Goal: Information Seeking & Learning: Learn about a topic

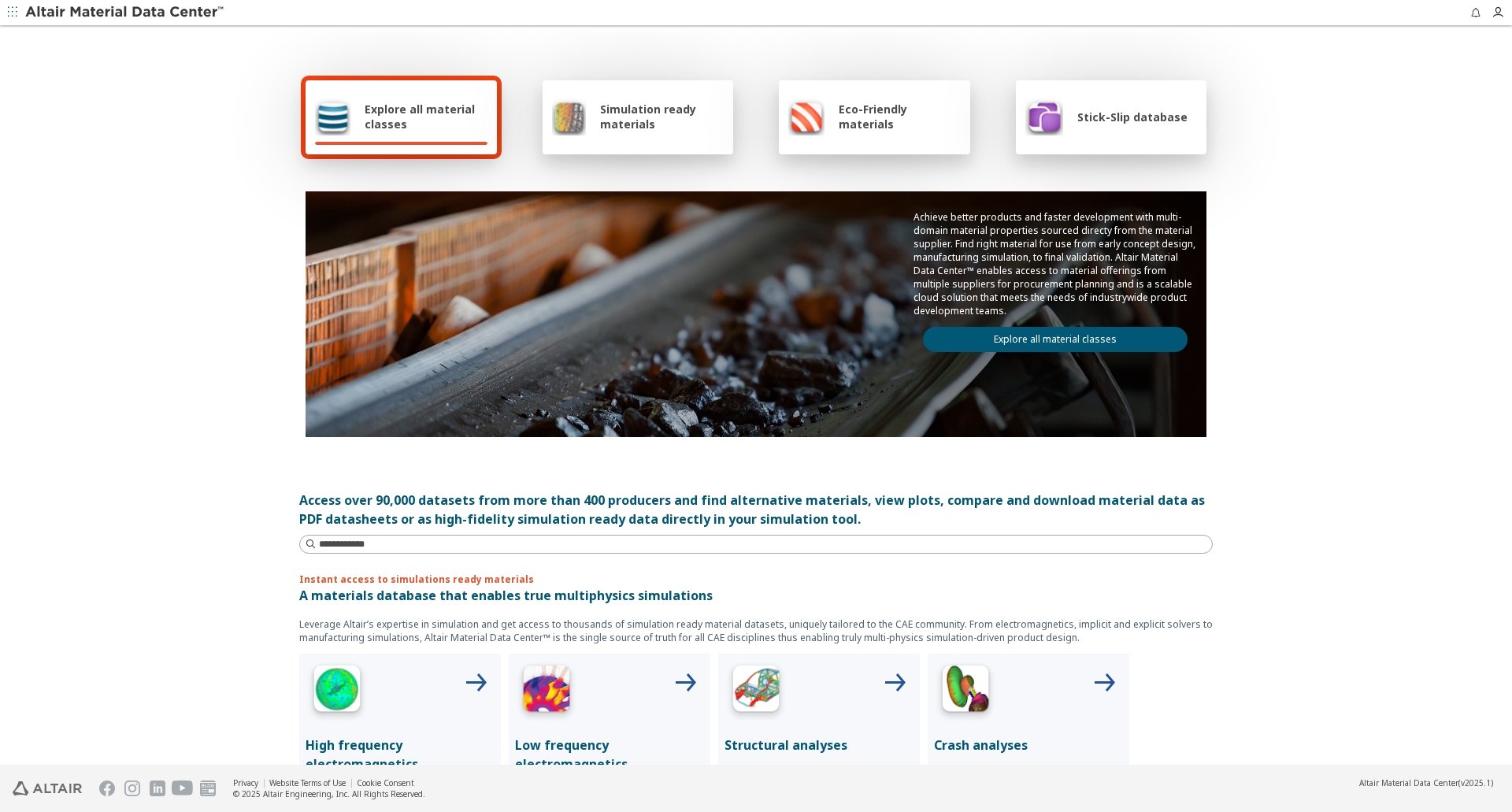
click at [622, 120] on span "Simulation ready materials" at bounding box center [661, 116] width 124 height 30
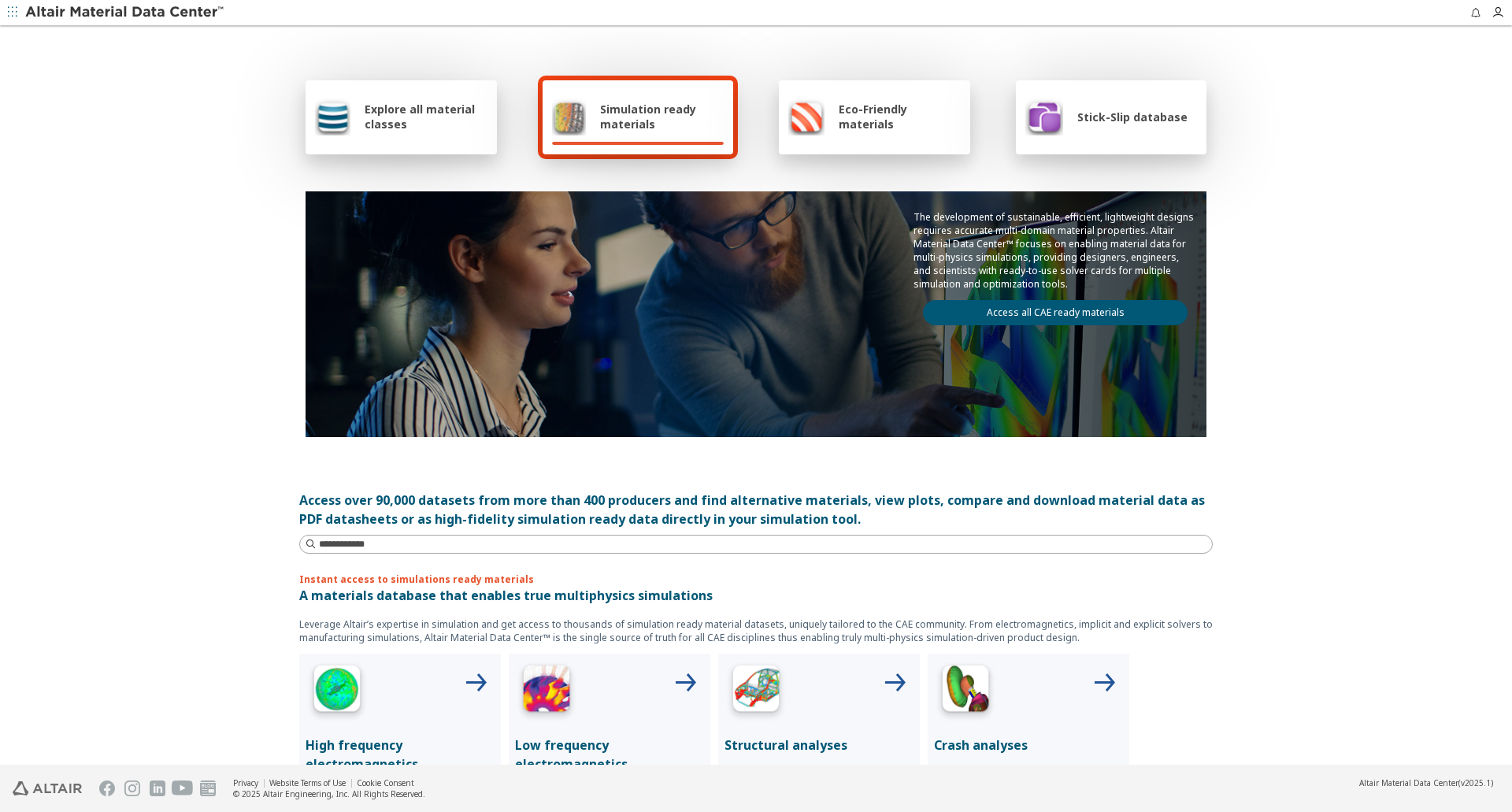
click at [1023, 312] on link "Access all CAE ready materials" at bounding box center [1054, 312] width 264 height 25
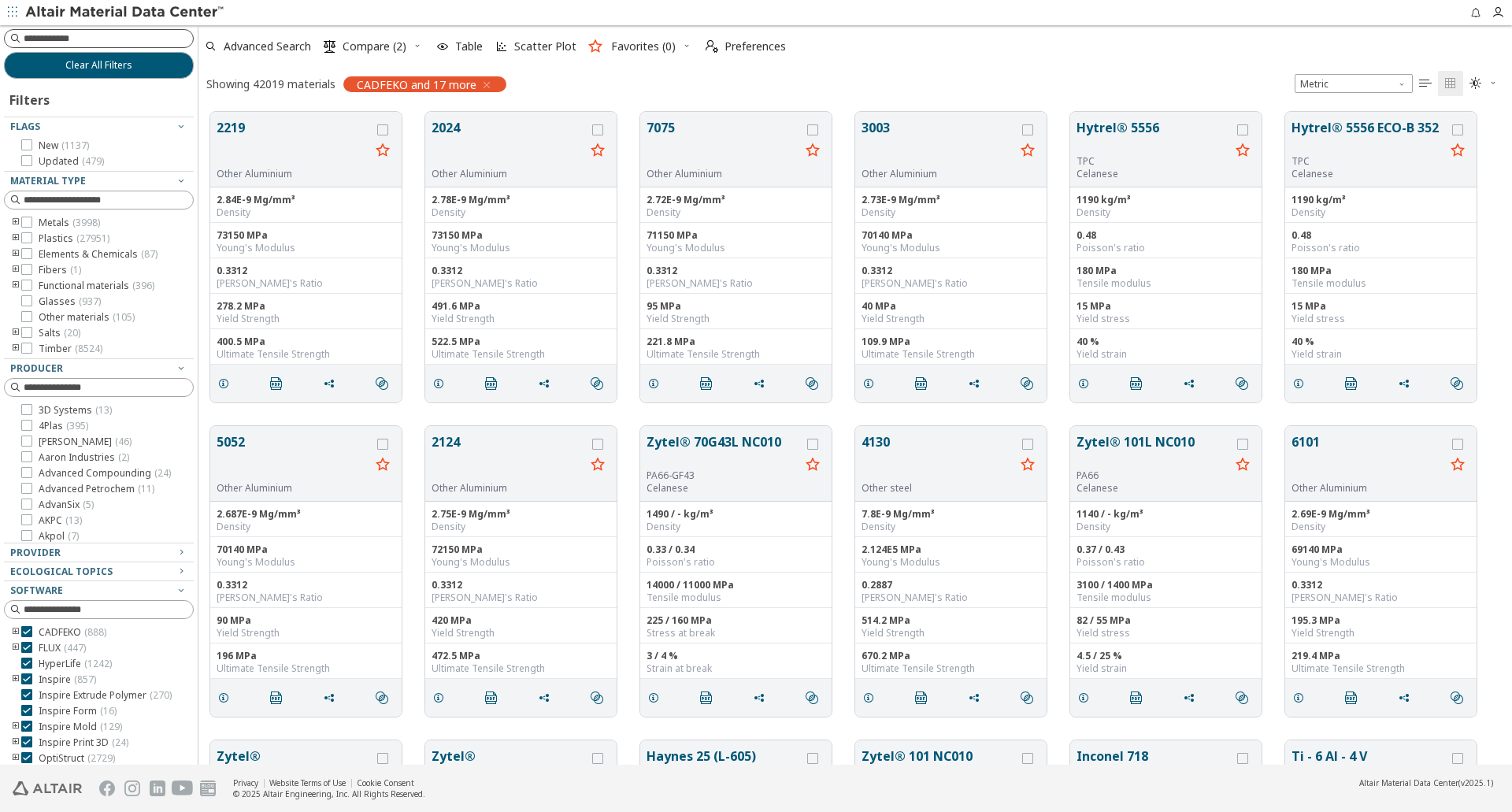
scroll to position [652, 1302]
click at [74, 41] on input at bounding box center [108, 38] width 169 height 16
type input "*****"
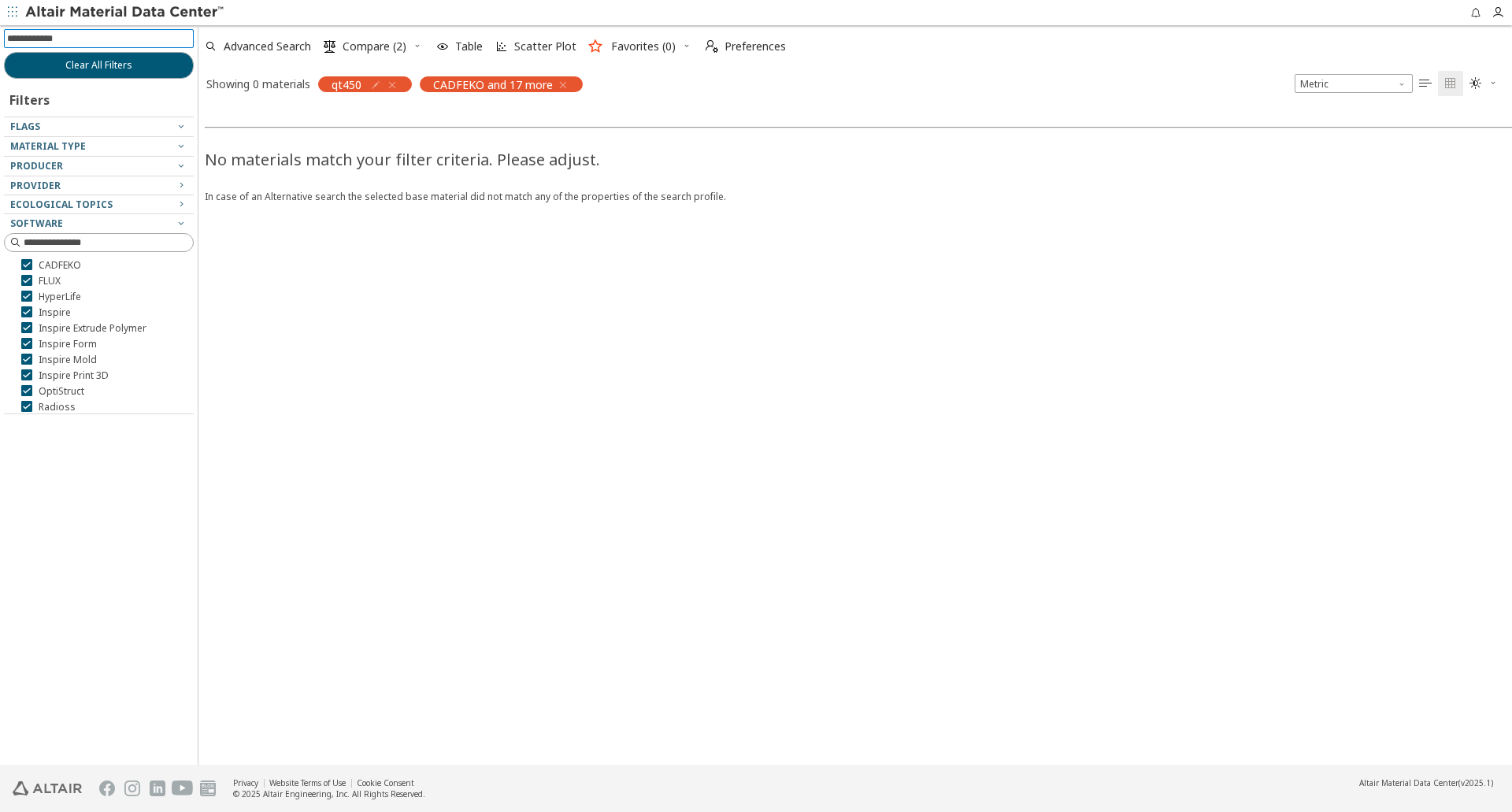
click at [396, 85] on icon "button" at bounding box center [391, 84] width 12 height 12
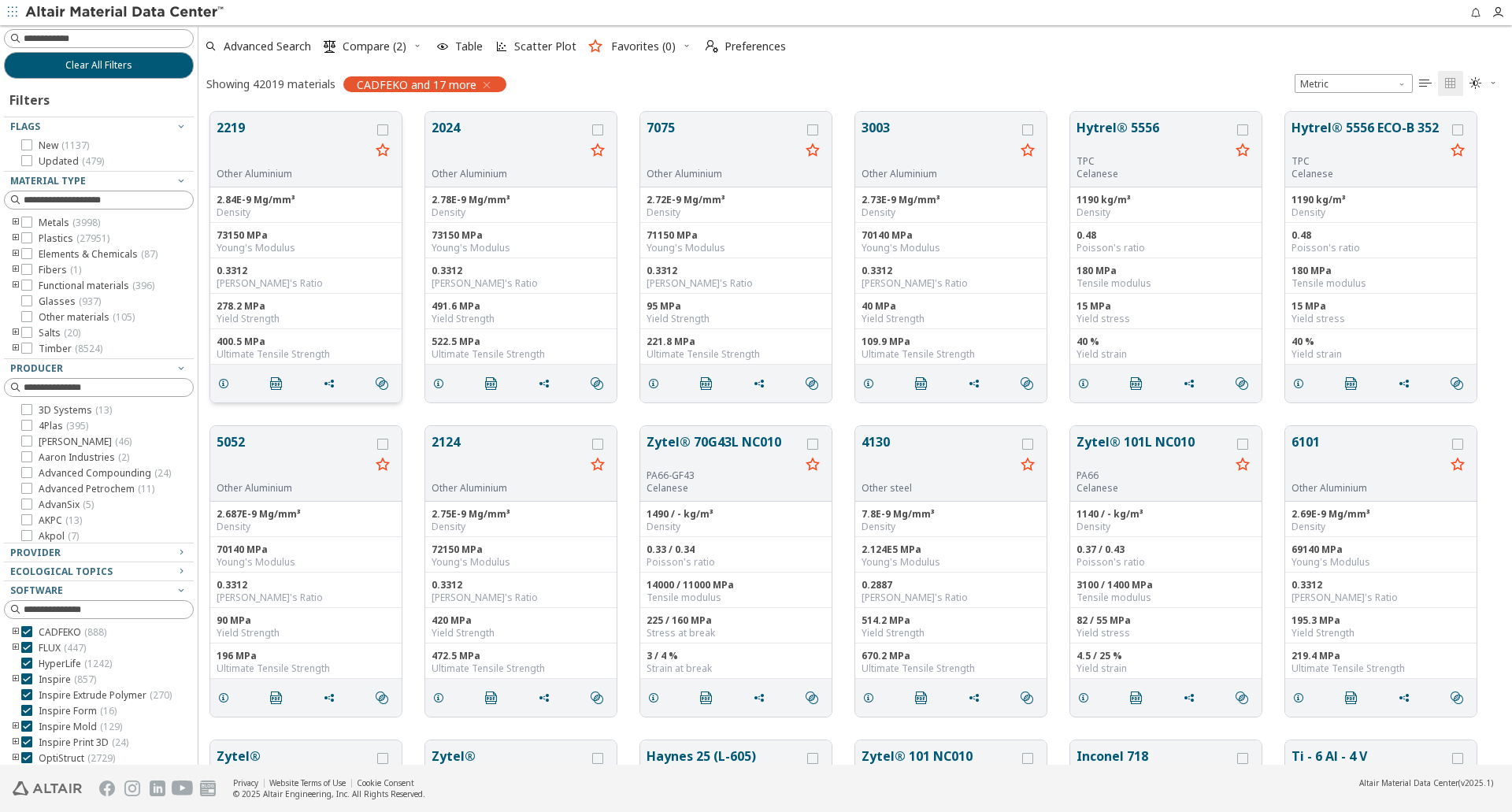
scroll to position [652, 1302]
click at [12, 223] on icon "toogle group" at bounding box center [16, 222] width 11 height 12
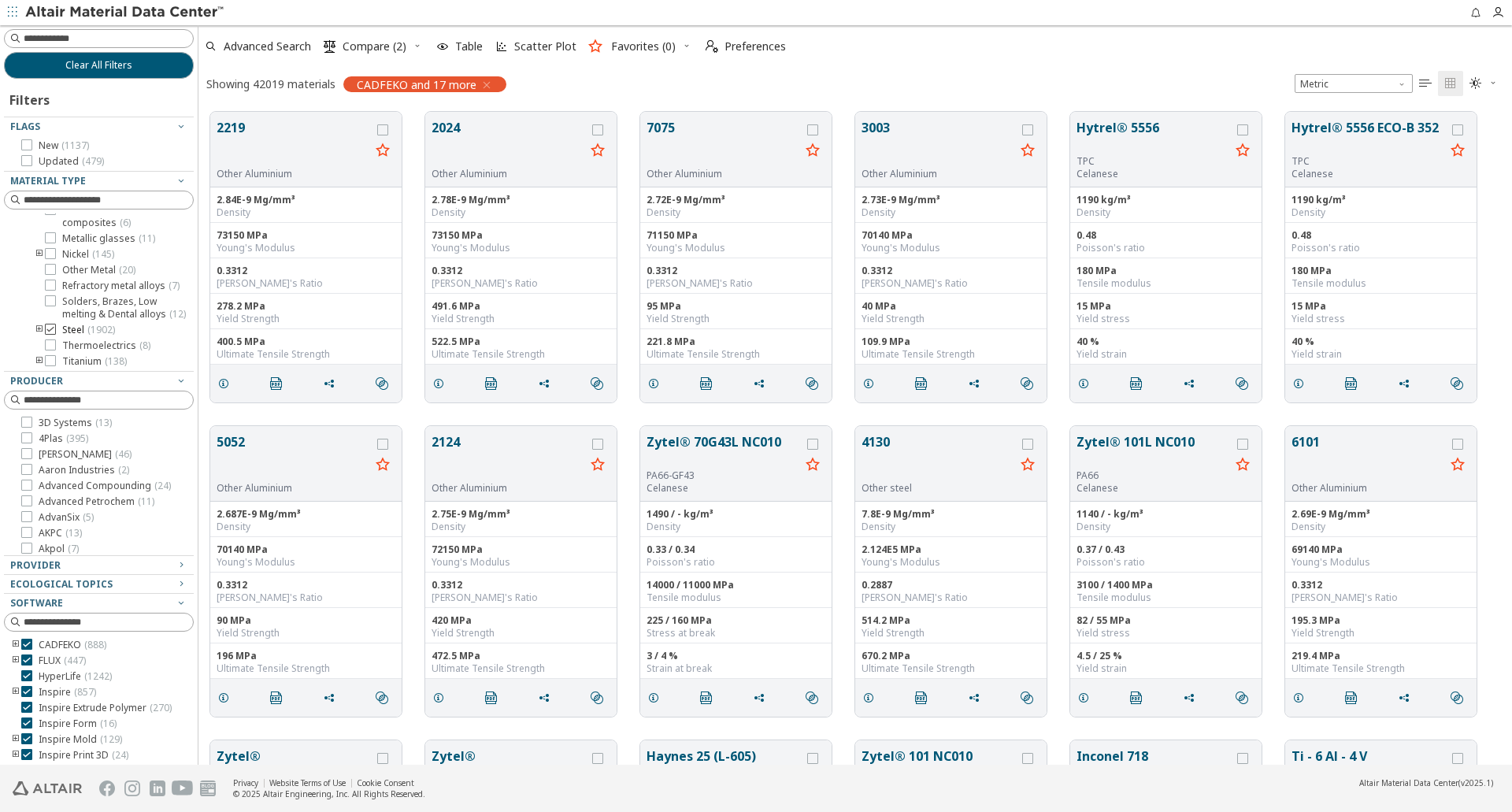
scroll to position [242, 0]
click at [40, 258] on icon "toogle group" at bounding box center [38, 250] width 11 height 12
click at [39, 258] on icon "toogle group" at bounding box center [38, 250] width 11 height 12
click at [47, 303] on icon at bounding box center [50, 297] width 11 height 11
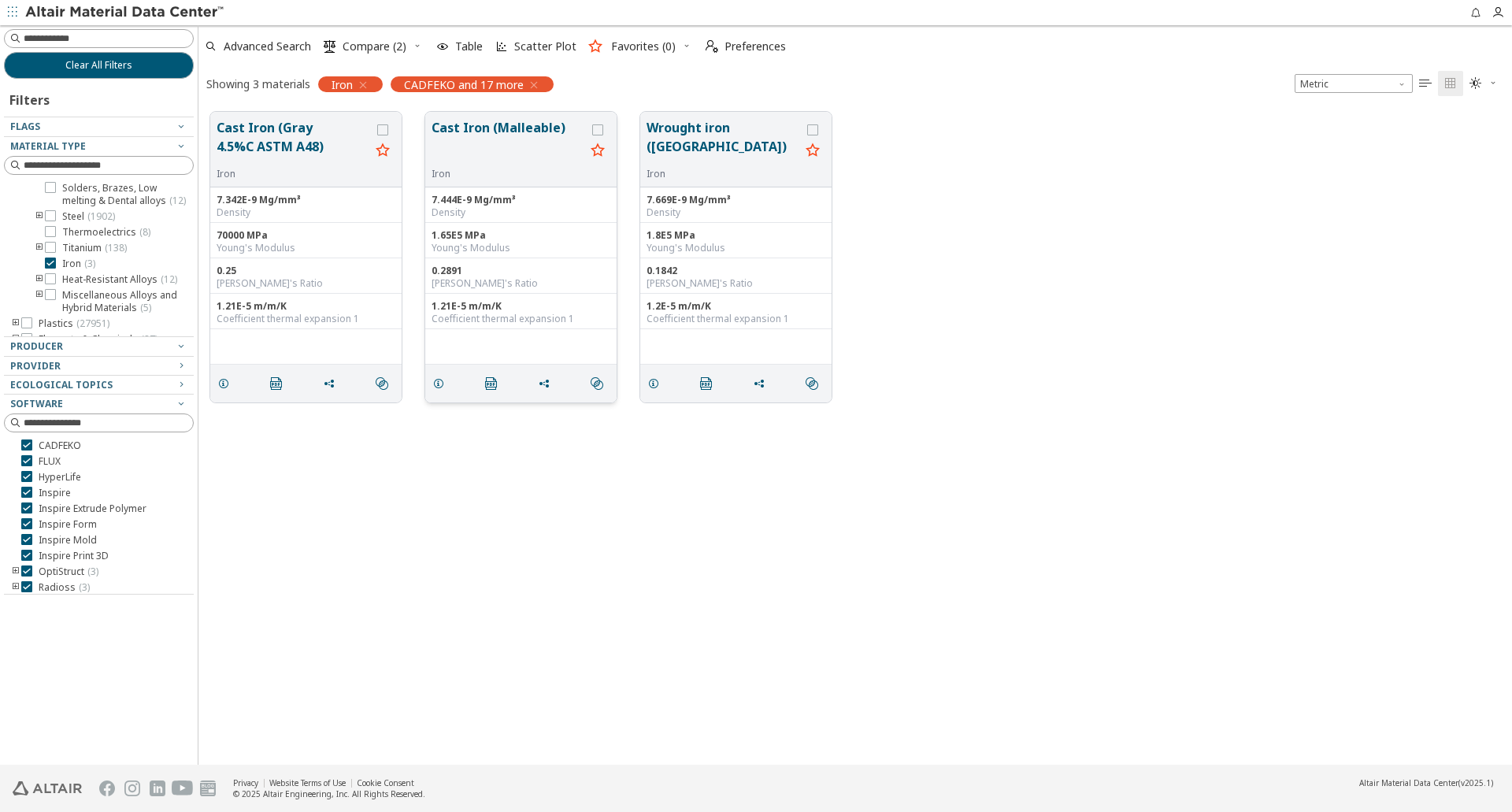
drag, startPoint x: 514, startPoint y: 200, endPoint x: 431, endPoint y: 211, distance: 83.7
click at [431, 211] on div "7.444E-9 Mg/mm³ Density" at bounding box center [521, 205] width 192 height 35
drag, startPoint x: 445, startPoint y: 238, endPoint x: 432, endPoint y: 238, distance: 13.0
click at [432, 238] on div "1.65E5 MPa" at bounding box center [521, 235] width 178 height 12
click at [501, 474] on div "Cast Iron (Gray 4.5%C ASTM A48) Iron 7.342E-9 Mg/mm³ Density 70000 MPa Young's …" at bounding box center [855, 432] width 1313 height 665
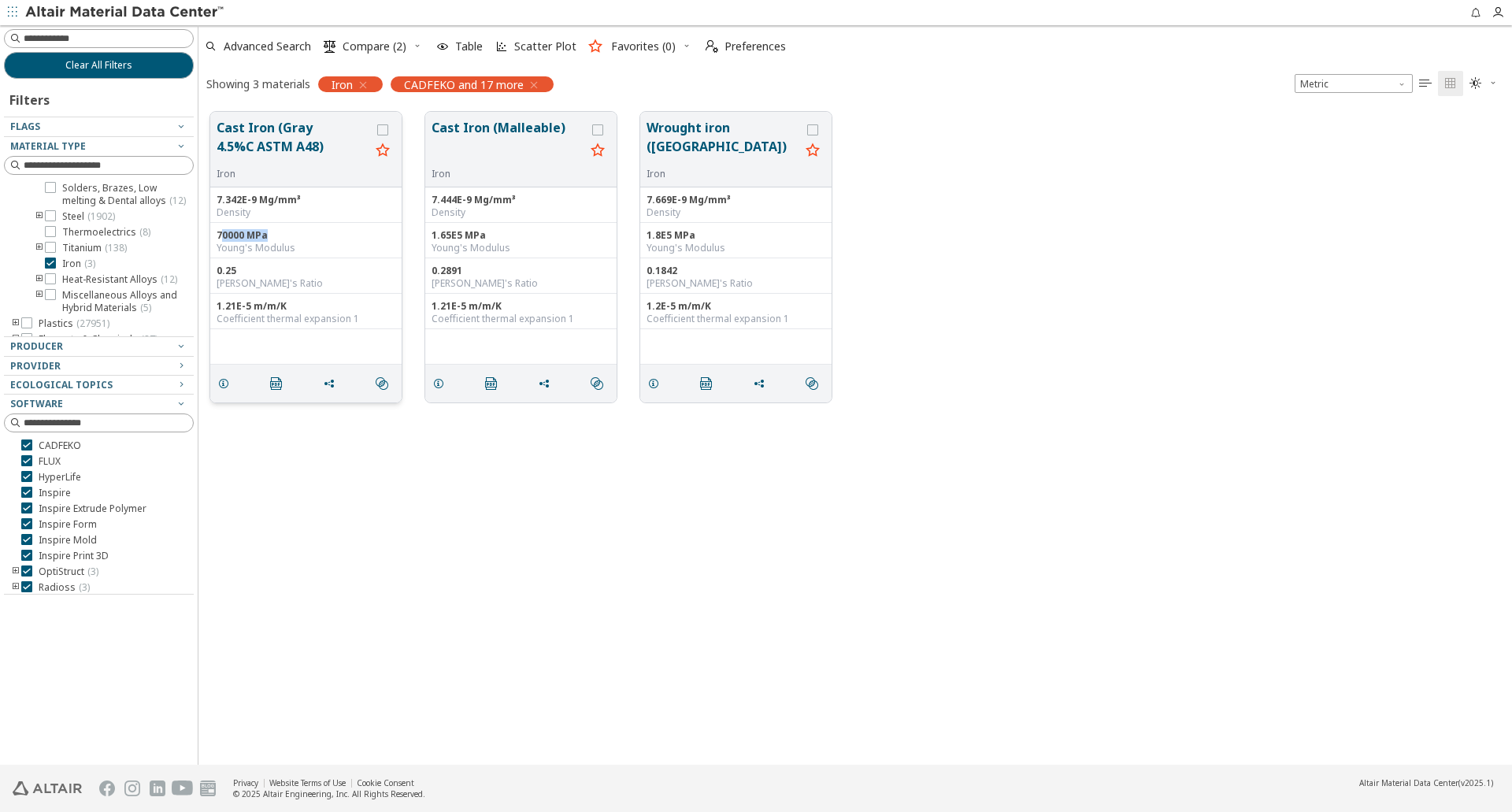
drag, startPoint x: 274, startPoint y: 236, endPoint x: 221, endPoint y: 237, distance: 53.0
click at [221, 237] on div "70000 MPa" at bounding box center [305, 235] width 178 height 12
click at [484, 495] on div "Cast Iron (Gray 4.5%C ASTM A48) Iron 7.342E-9 Mg/mm³ Density 70000 MPa Young's …" at bounding box center [855, 432] width 1313 height 665
drag, startPoint x: 437, startPoint y: 233, endPoint x: 524, endPoint y: 233, distance: 87.0
click at [524, 233] on div "1.65E5 MPa" at bounding box center [521, 235] width 178 height 12
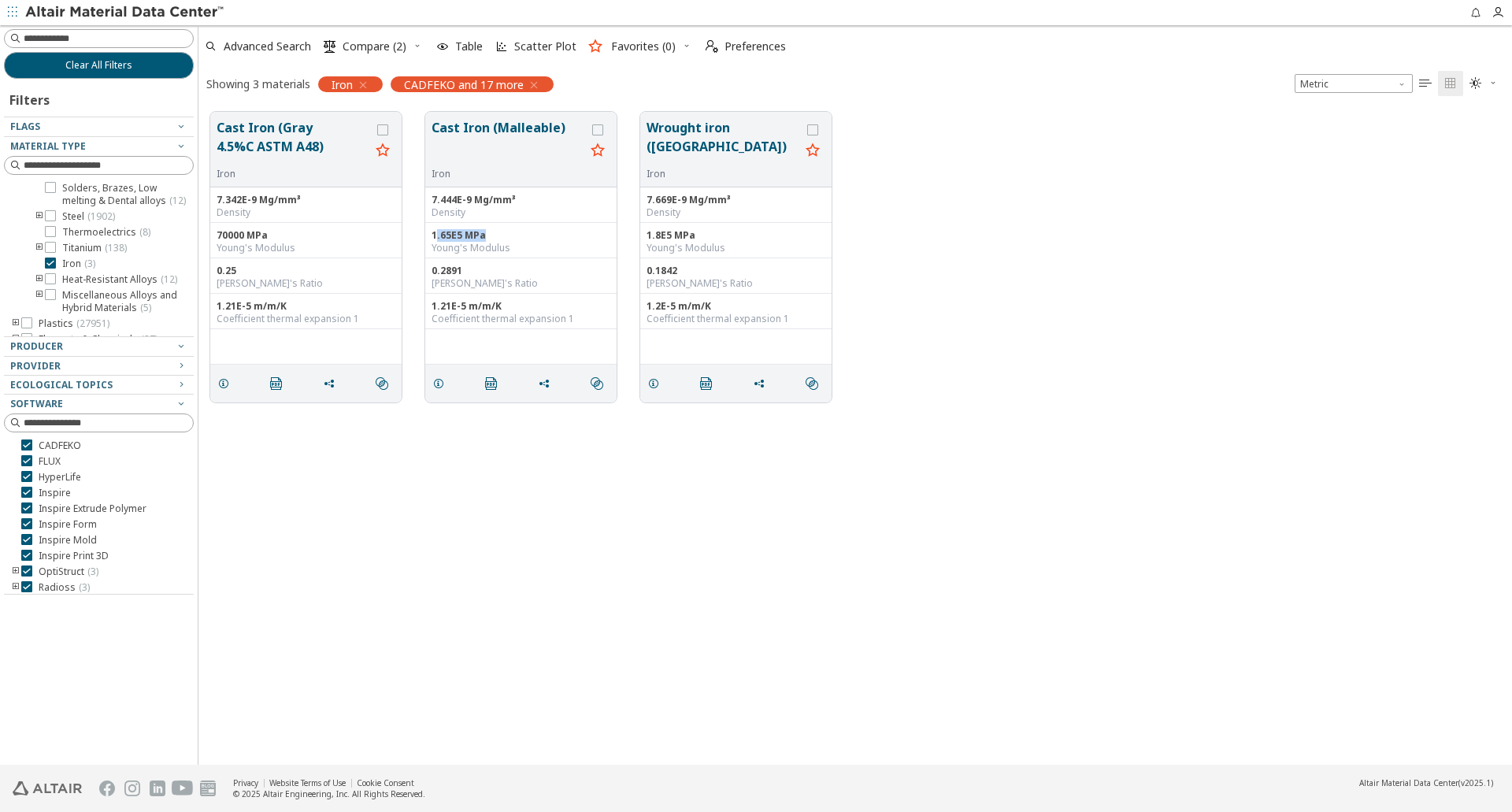
click at [526, 488] on div "Cast Iron (Gray 4.5%C ASTM A48) Iron 7.342E-9 Mg/mm³ Density 70000 MPa Young's …" at bounding box center [855, 432] width 1313 height 665
